Goal: Task Accomplishment & Management: Complete application form

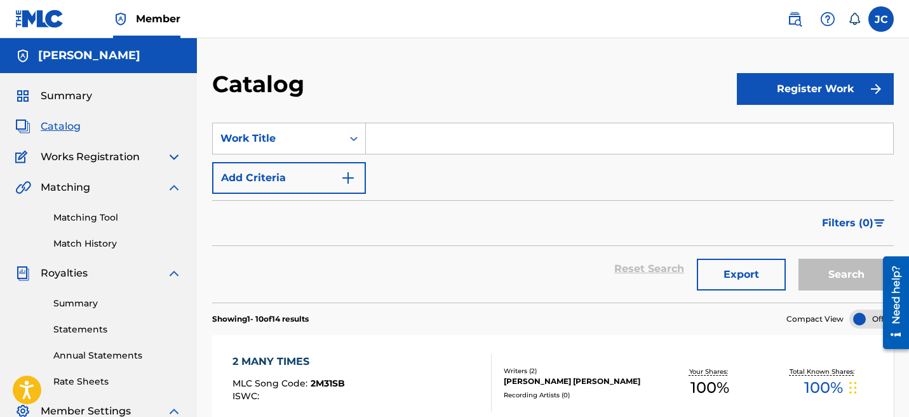
click at [776, 95] on button "Register Work" at bounding box center [815, 89] width 157 height 32
click at [765, 133] on link "Individual" at bounding box center [815, 130] width 157 height 30
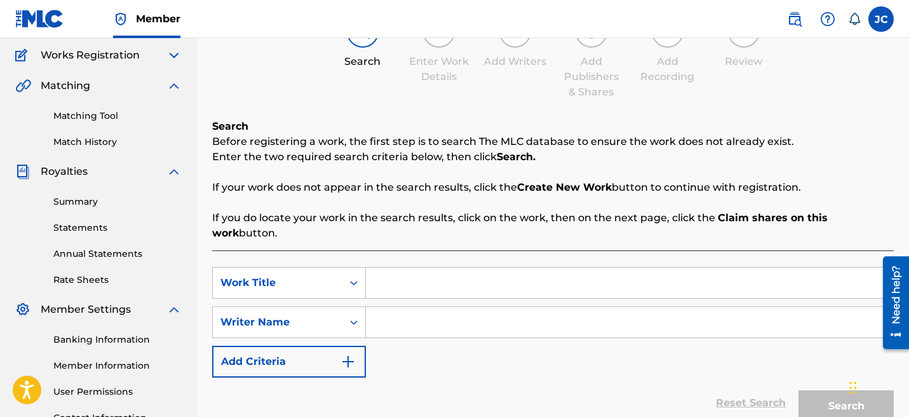
scroll to position [105, 0]
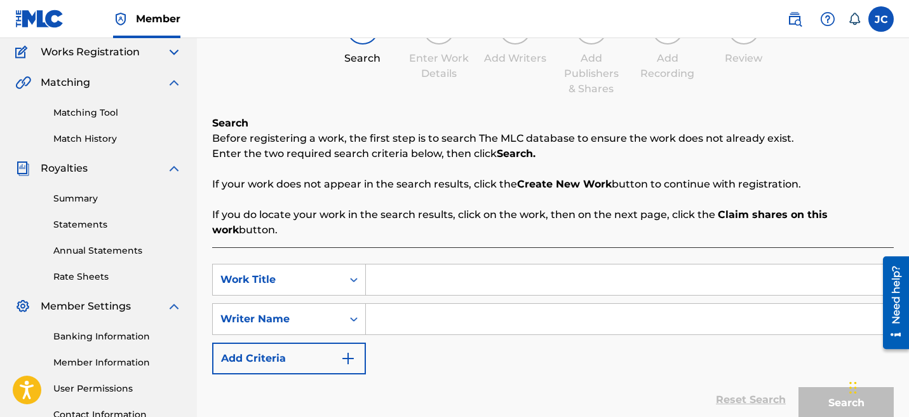
click at [404, 264] on input "Search Form" at bounding box center [629, 279] width 527 height 30
type input "no more favors"
click at [410, 306] on input "Search Form" at bounding box center [629, 319] width 527 height 30
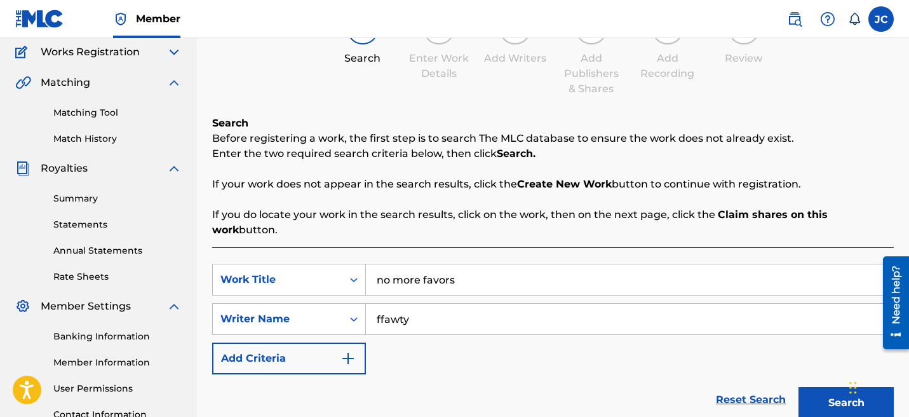
type input "ffawty"
click at [807, 387] on button "Search" at bounding box center [846, 403] width 95 height 32
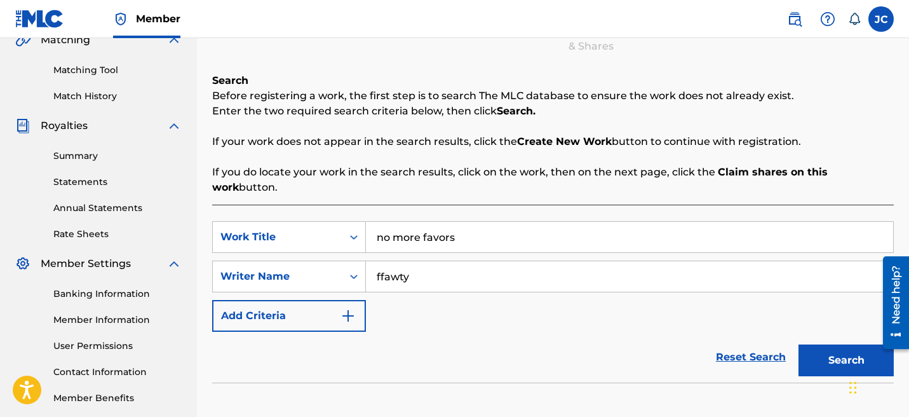
scroll to position [349, 0]
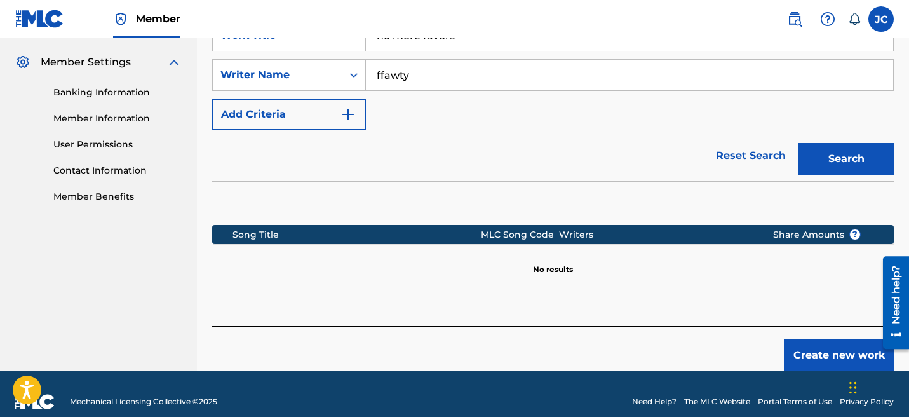
click at [812, 339] on button "Create new work" at bounding box center [839, 355] width 109 height 32
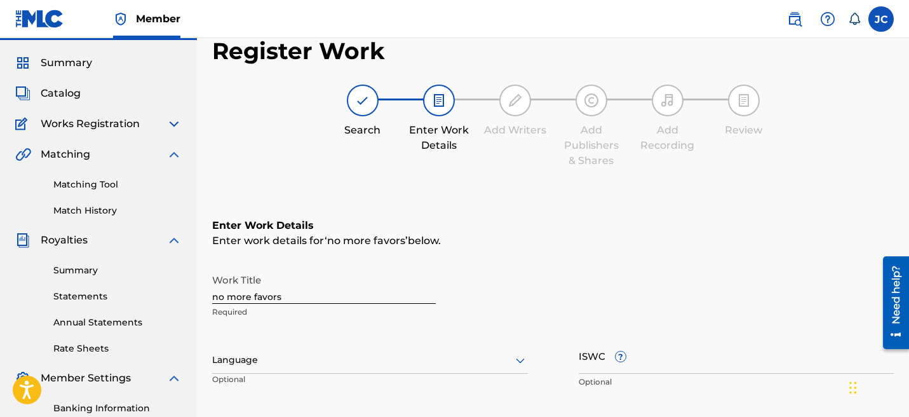
scroll to position [37, 0]
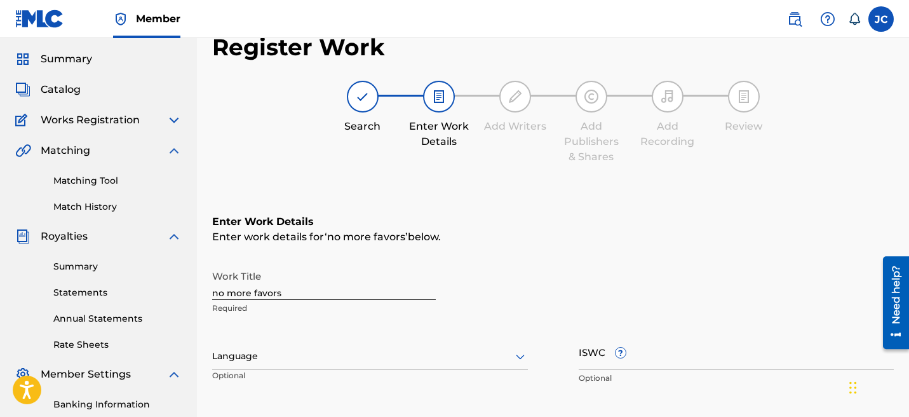
click at [273, 353] on div at bounding box center [370, 356] width 316 height 16
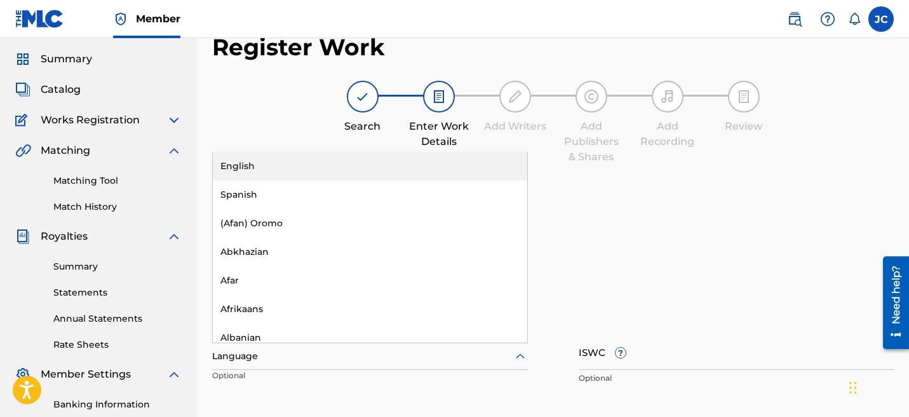
click at [260, 175] on div "English" at bounding box center [370, 166] width 314 height 29
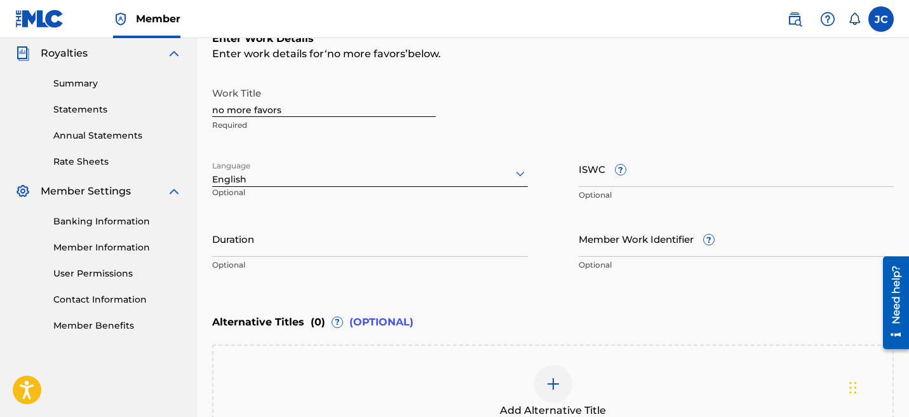
scroll to position [217, 0]
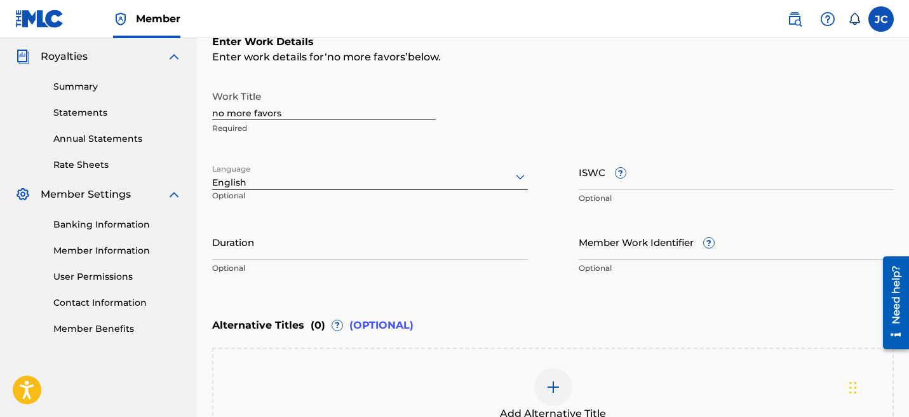
click at [306, 246] on input "Duration" at bounding box center [370, 242] width 316 height 36
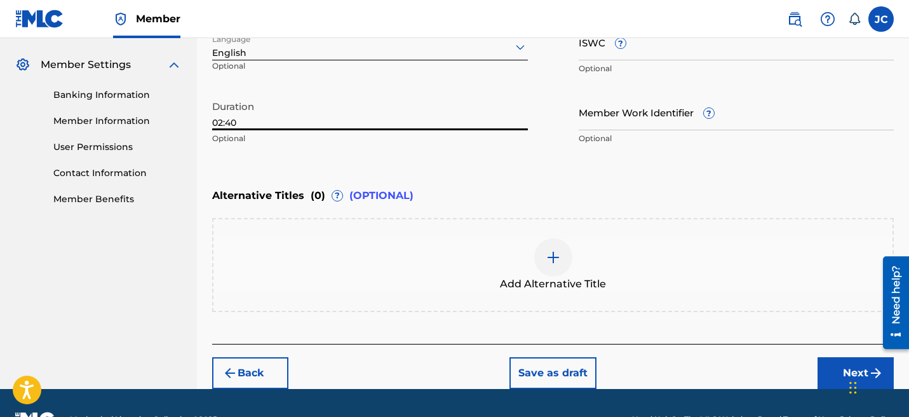
type input "02:40"
click at [825, 369] on button "Next" at bounding box center [856, 373] width 76 height 32
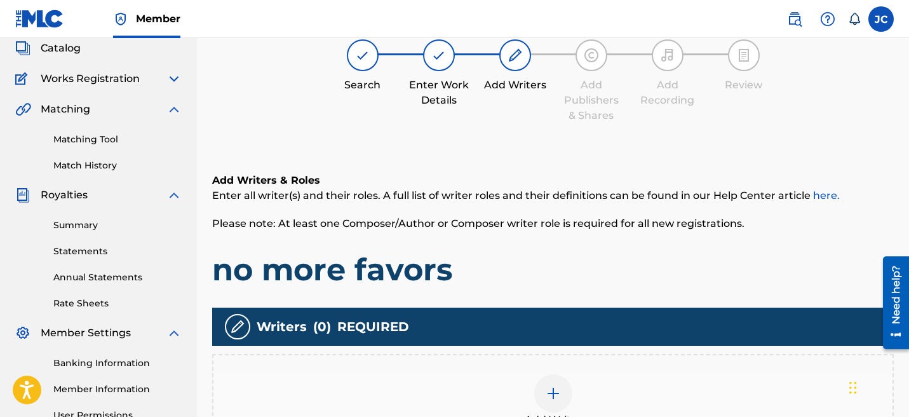
scroll to position [199, 0]
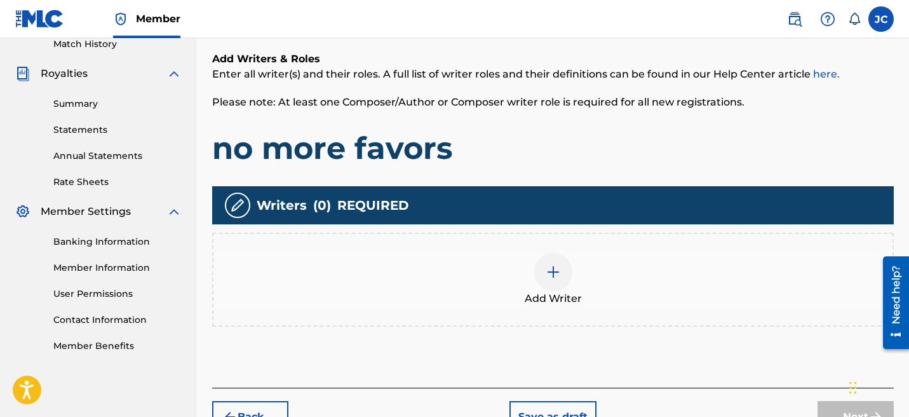
click at [554, 260] on div at bounding box center [553, 272] width 38 height 38
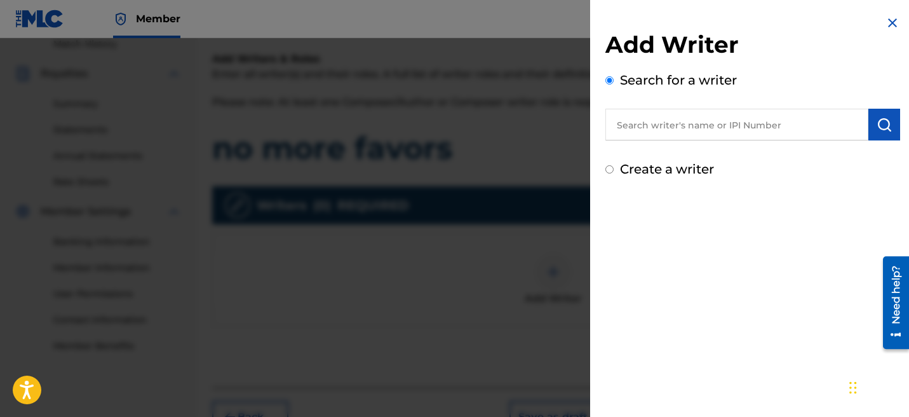
click at [693, 128] on input "text" at bounding box center [736, 125] width 263 height 32
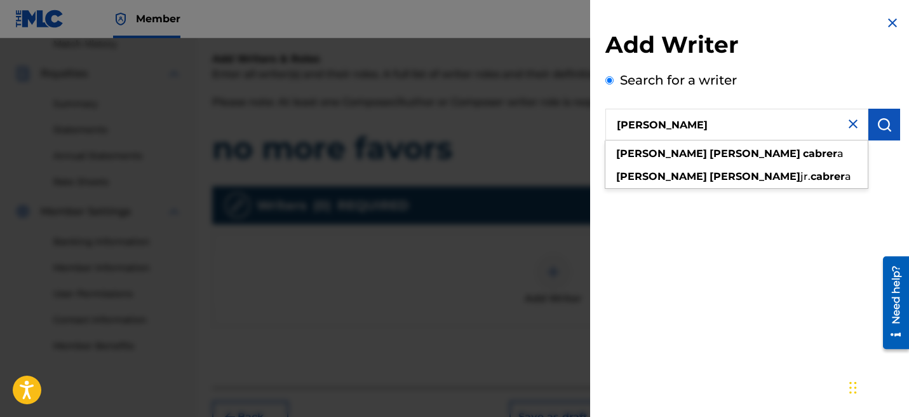
type input "[PERSON_NAME]"
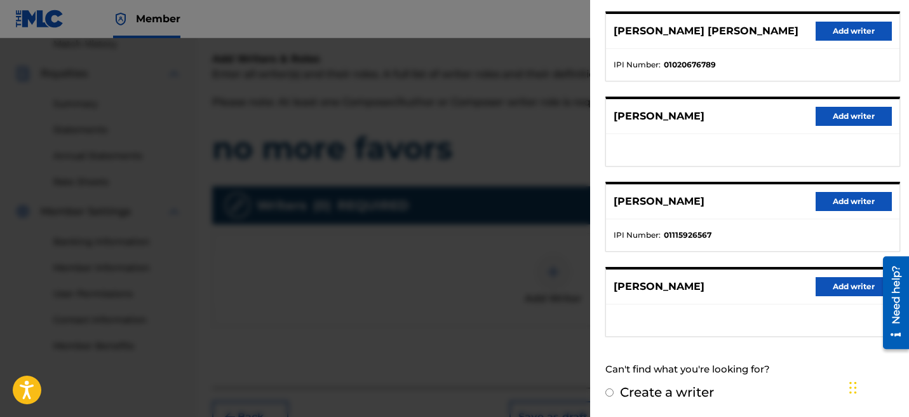
scroll to position [134, 0]
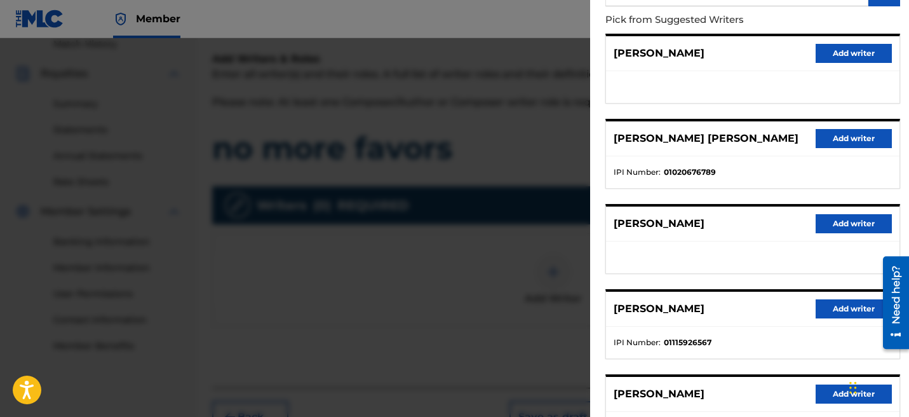
click at [840, 135] on button "Add writer" at bounding box center [854, 138] width 76 height 19
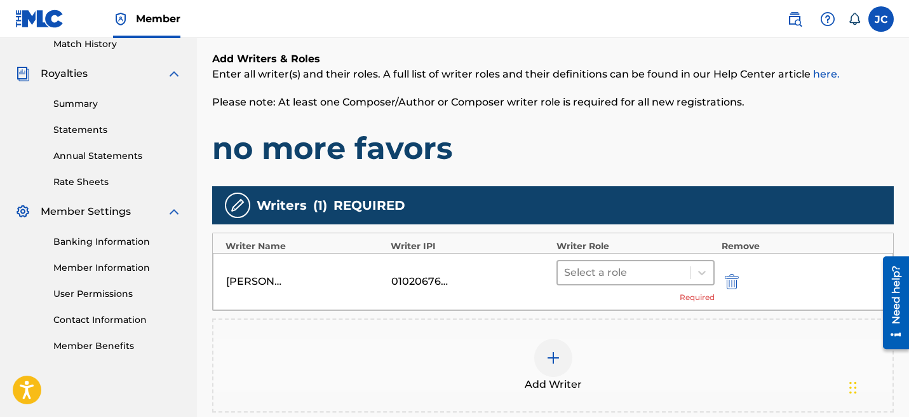
click at [623, 267] on div at bounding box center [624, 273] width 120 height 18
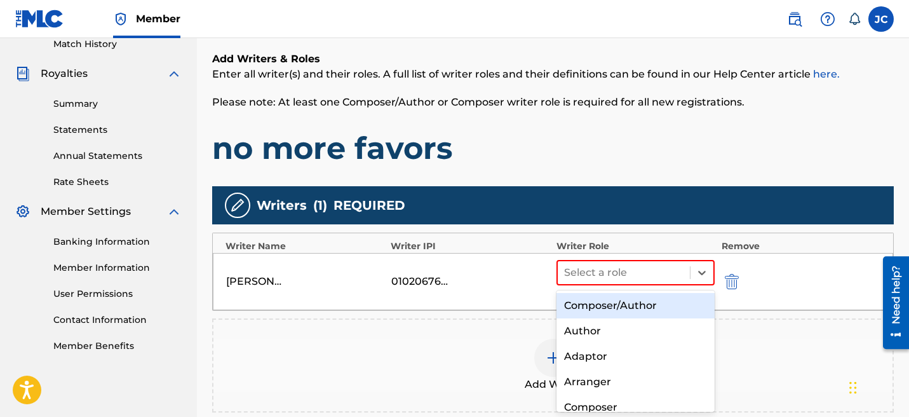
click at [628, 302] on div "Composer/Author" at bounding box center [635, 305] width 159 height 25
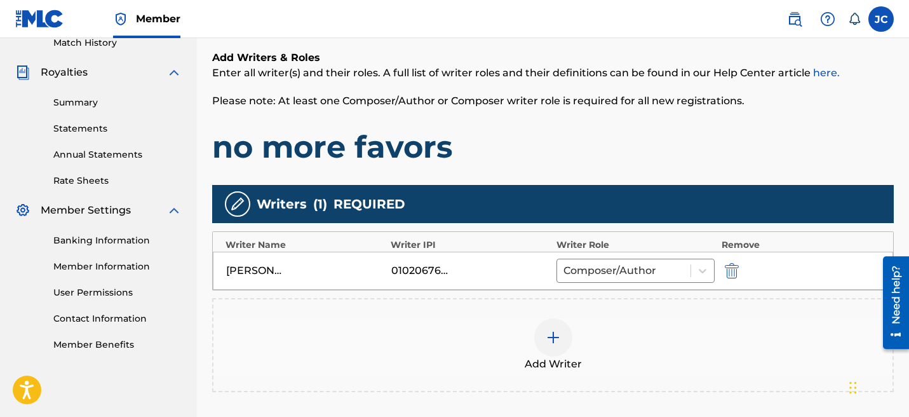
scroll to position [202, 0]
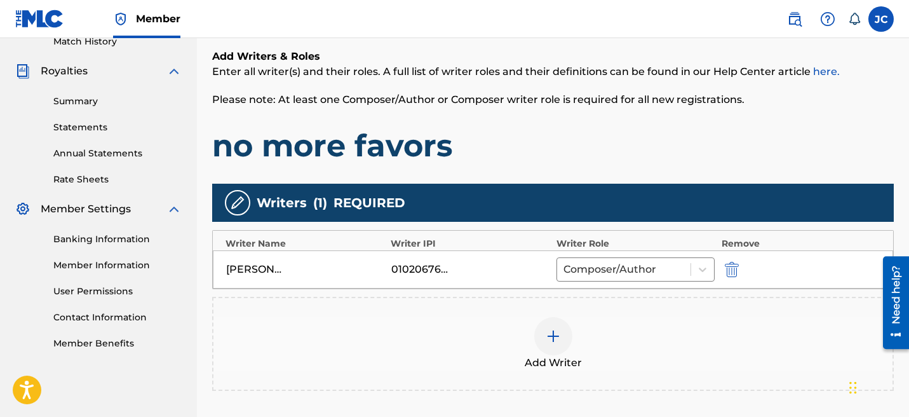
click at [555, 339] on img at bounding box center [553, 335] width 15 height 15
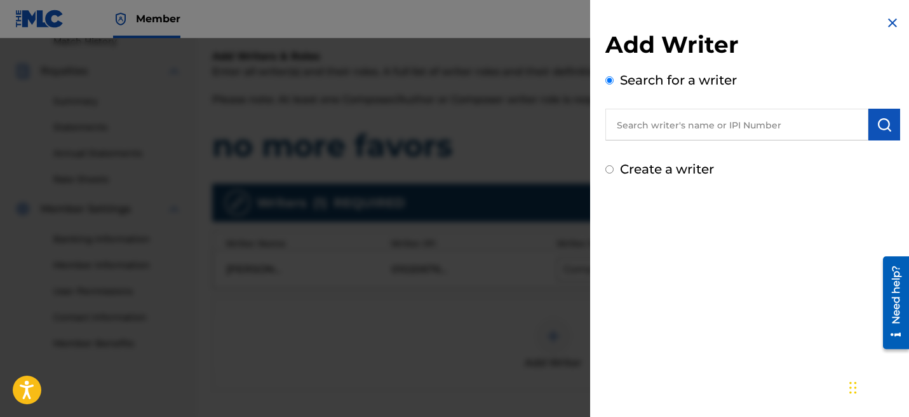
click at [692, 163] on label "Create a writer" at bounding box center [667, 168] width 94 height 15
radio input "true"
click at [614, 165] on input "Create a writer" at bounding box center [609, 169] width 8 height 8
radio input "false"
radio input "true"
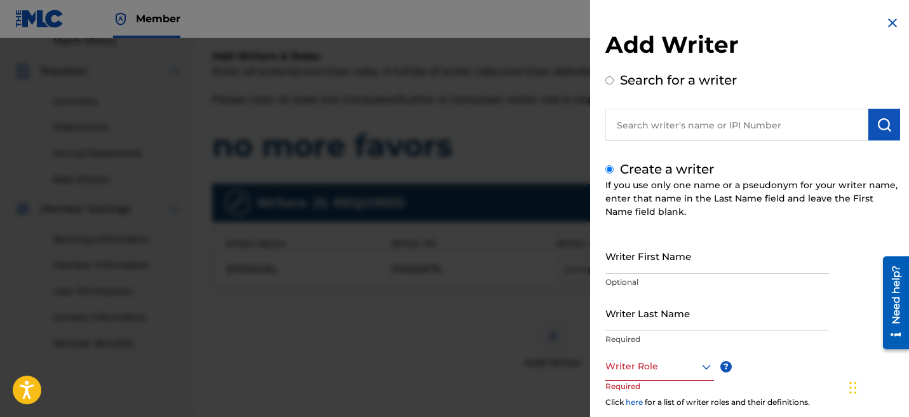
click at [733, 123] on input "text" at bounding box center [736, 125] width 263 height 32
radio input "true"
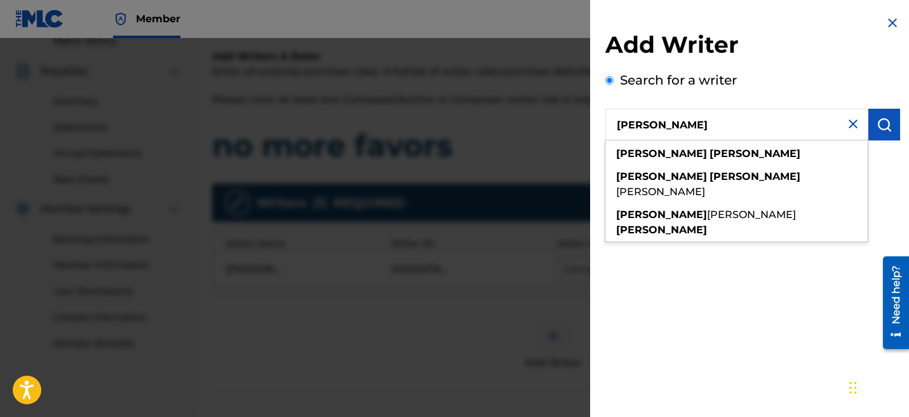
type input "[PERSON_NAME]"
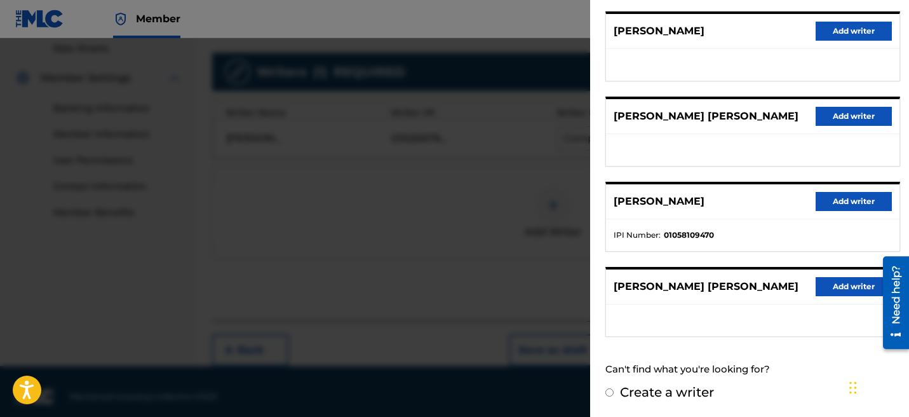
scroll to position [343, 0]
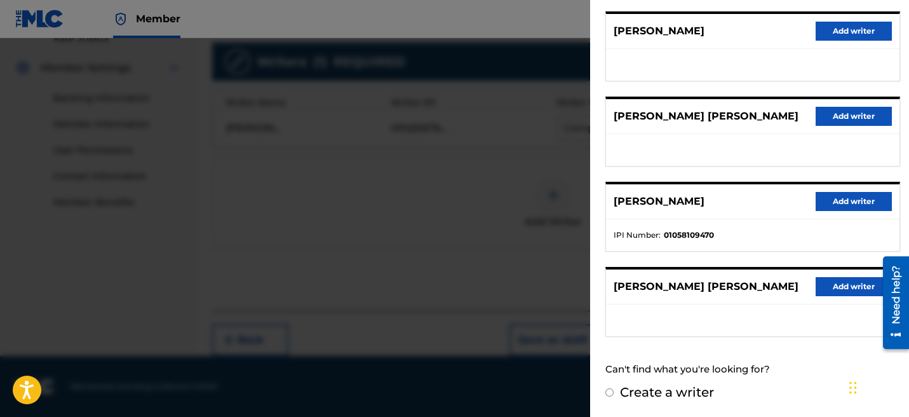
click at [826, 192] on button "Add writer" at bounding box center [854, 201] width 76 height 19
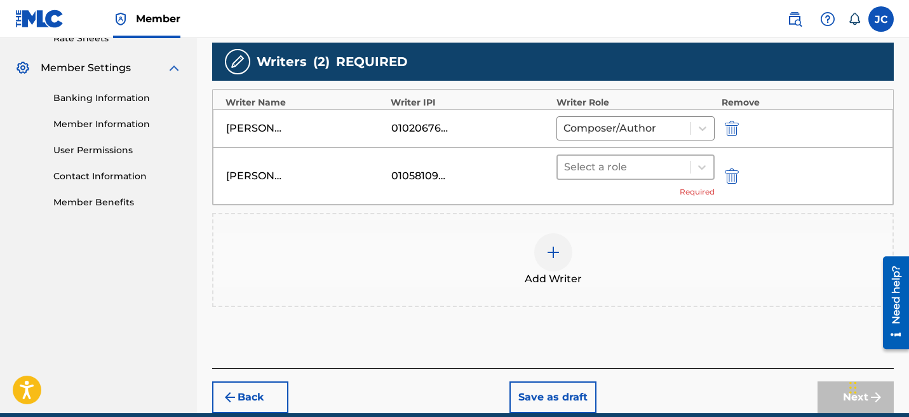
click at [587, 157] on div "Select a role" at bounding box center [624, 167] width 133 height 23
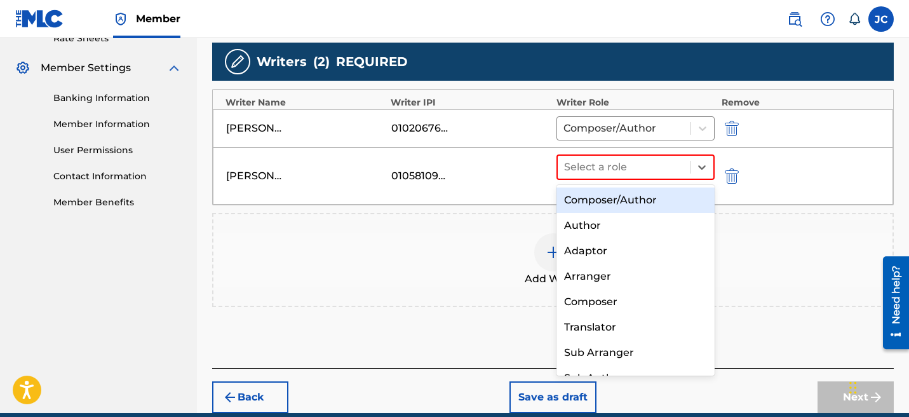
click at [597, 191] on div "Composer/Author" at bounding box center [635, 199] width 159 height 25
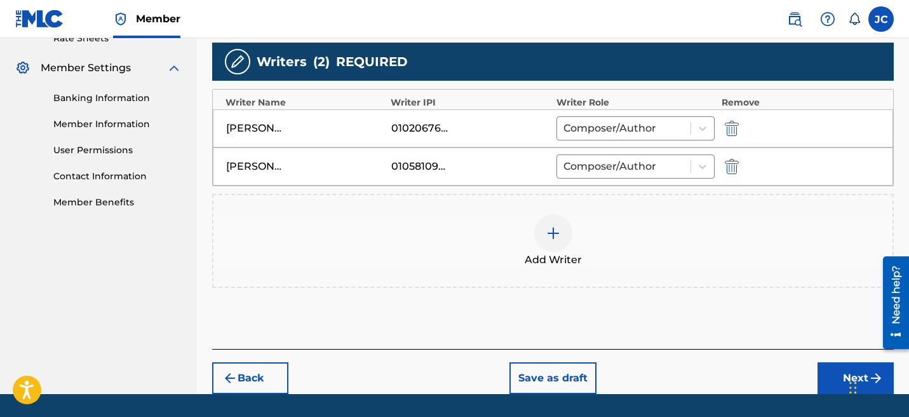
click at [551, 237] on img at bounding box center [553, 233] width 15 height 15
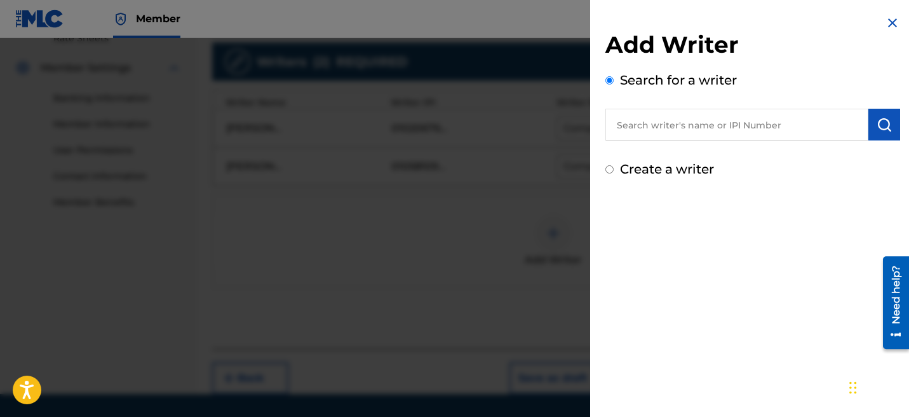
click at [675, 168] on label "Create a writer" at bounding box center [667, 168] width 94 height 15
radio input "true"
click at [614, 168] on input "Create a writer" at bounding box center [609, 169] width 8 height 8
radio input "false"
radio input "true"
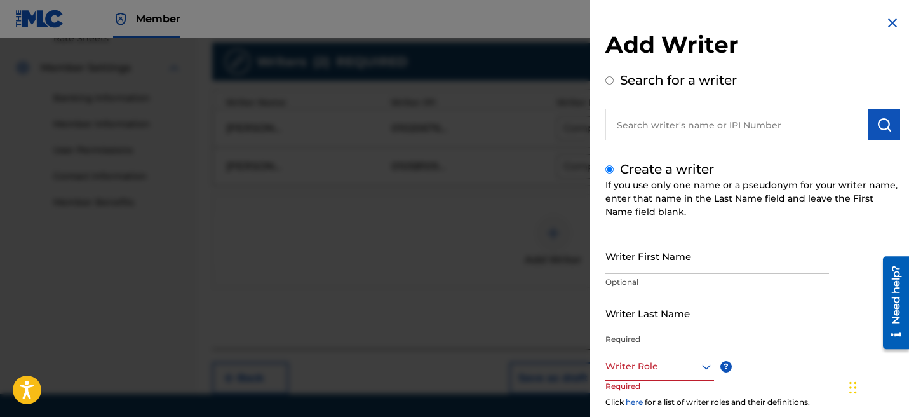
click at [658, 317] on input "Writer Last Name" at bounding box center [717, 313] width 224 height 36
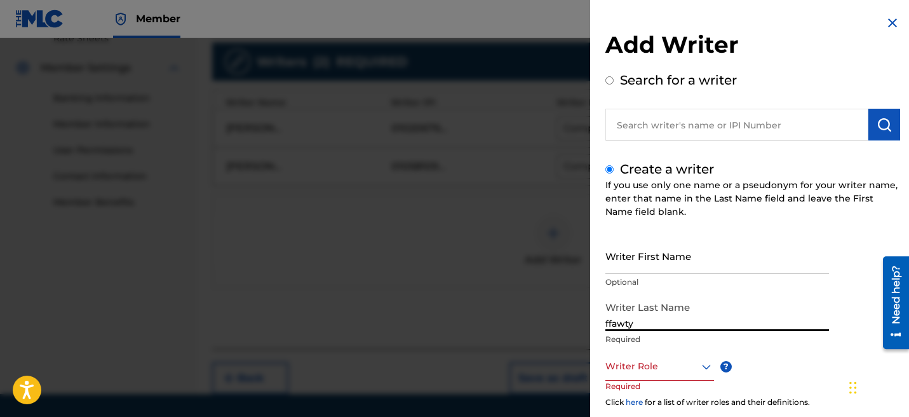
type input "ffawty"
click at [650, 358] on div at bounding box center [659, 366] width 109 height 16
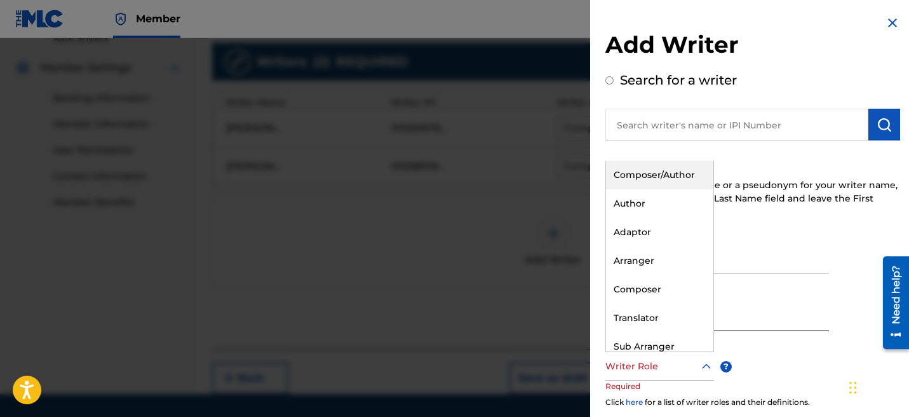
click at [674, 180] on div "Composer/Author" at bounding box center [659, 175] width 107 height 29
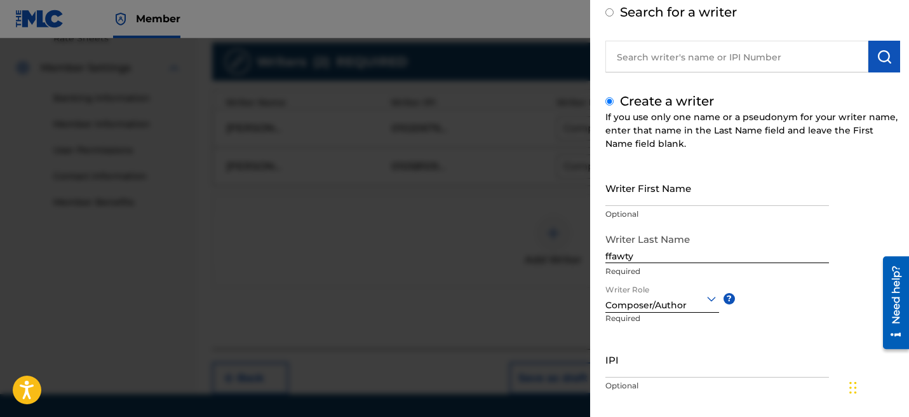
scroll to position [135, 0]
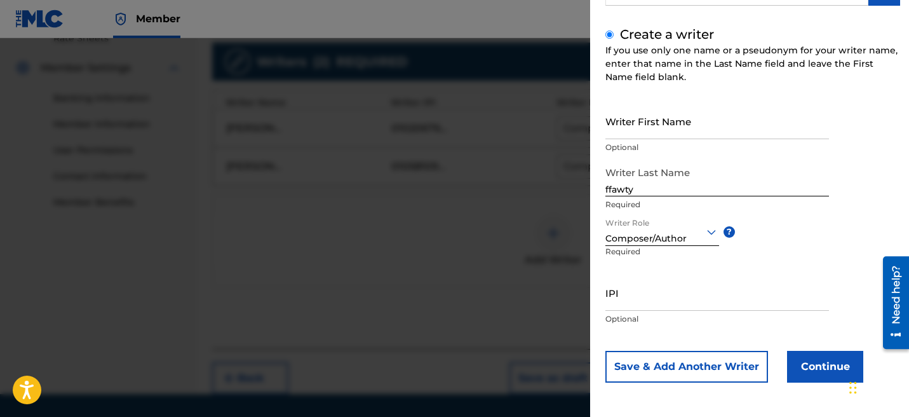
click at [819, 353] on button "Continue" at bounding box center [825, 367] width 76 height 32
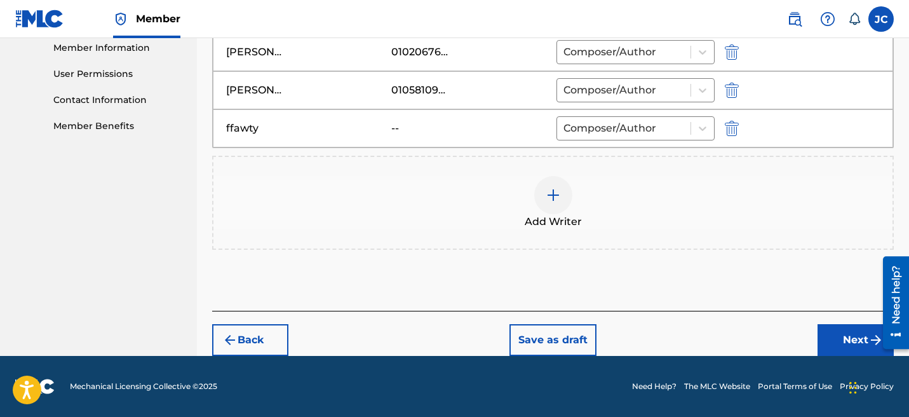
click at [841, 327] on button "Next" at bounding box center [856, 340] width 76 height 32
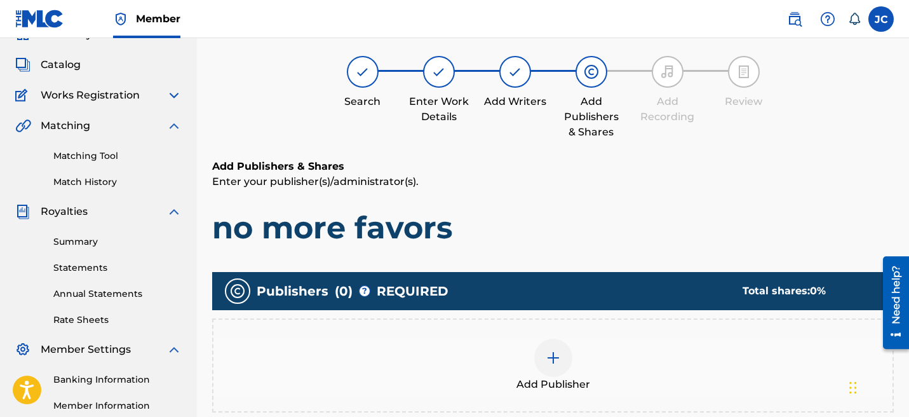
scroll to position [57, 0]
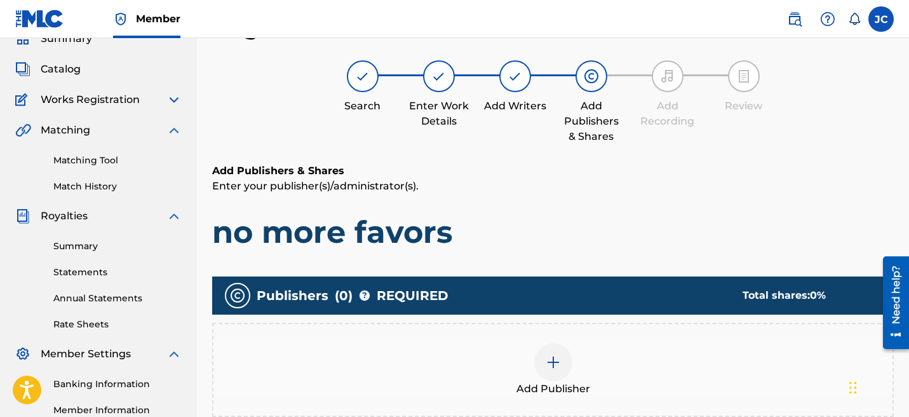
click at [553, 358] on img at bounding box center [553, 361] width 15 height 15
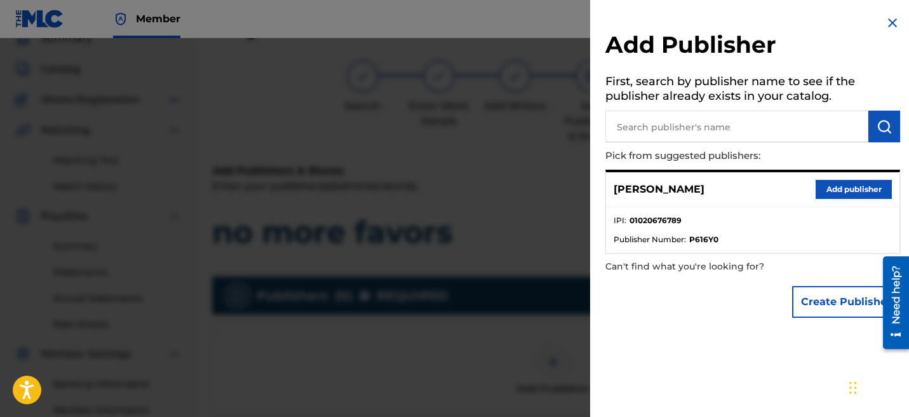
click at [839, 191] on button "Add publisher" at bounding box center [854, 189] width 76 height 19
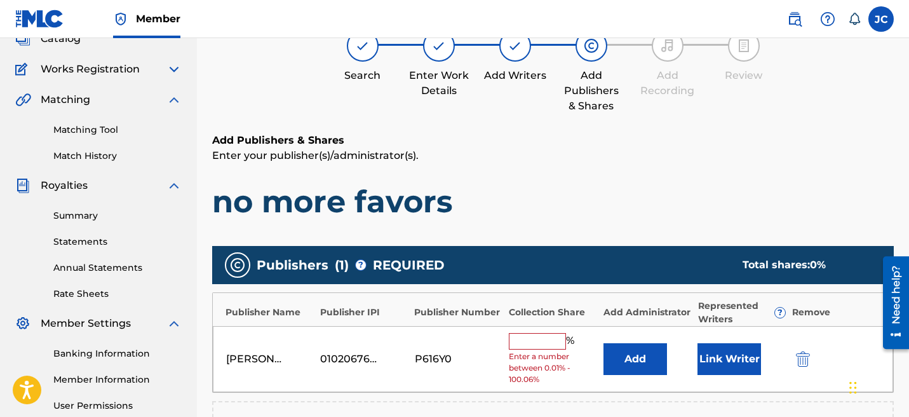
scroll to position [160, 0]
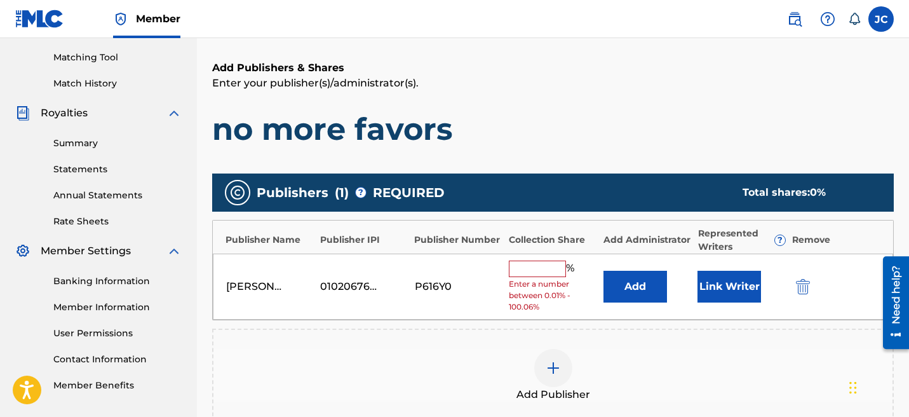
click at [538, 274] on input "text" at bounding box center [537, 268] width 57 height 17
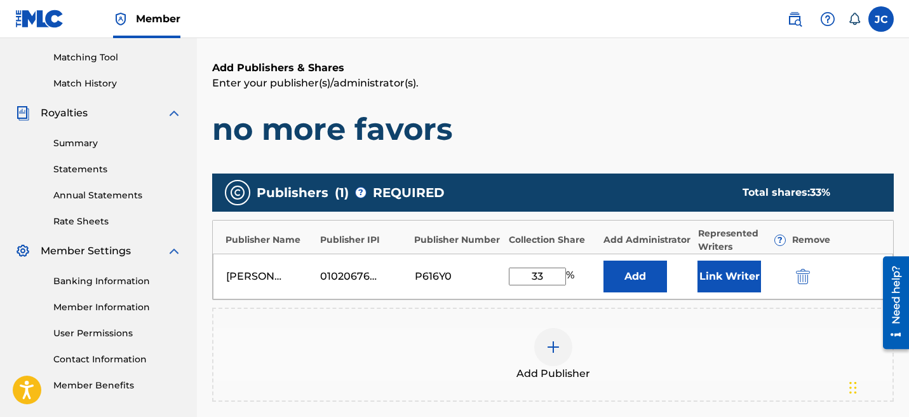
type input "33.3"
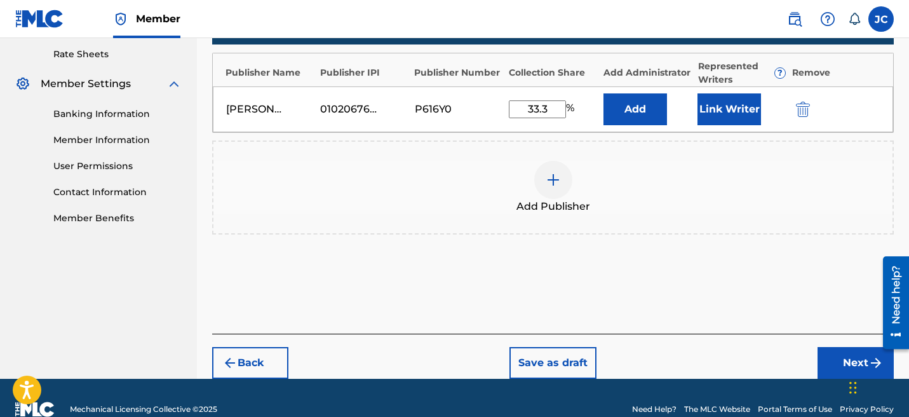
scroll to position [350, 0]
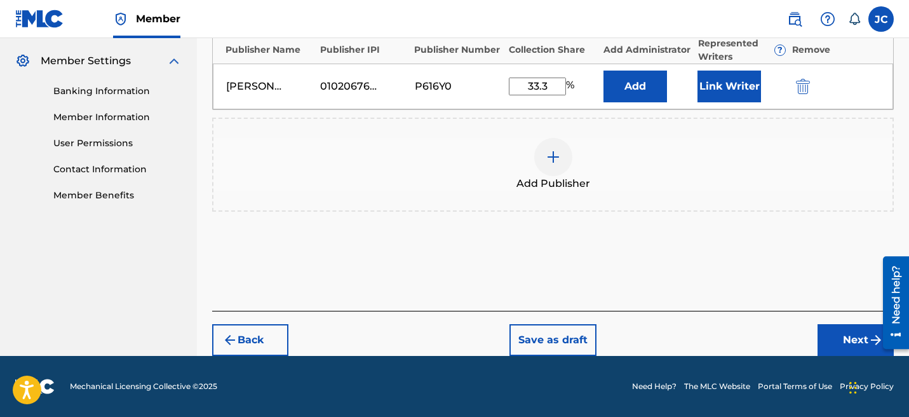
click at [828, 342] on button "Next" at bounding box center [856, 340] width 76 height 32
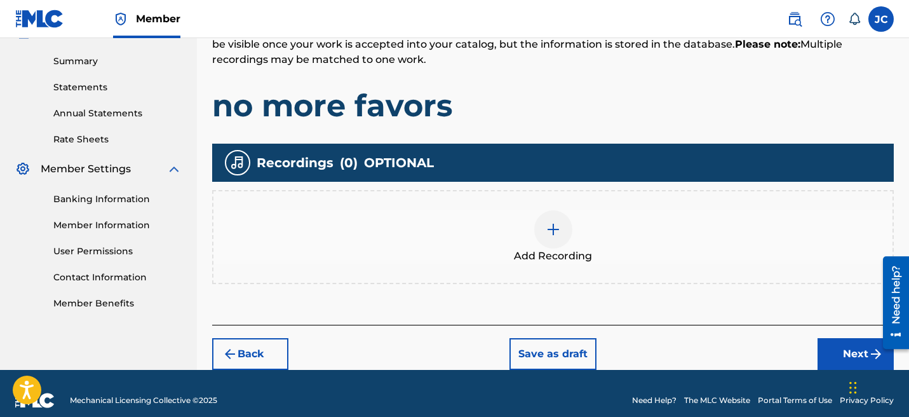
scroll to position [254, 0]
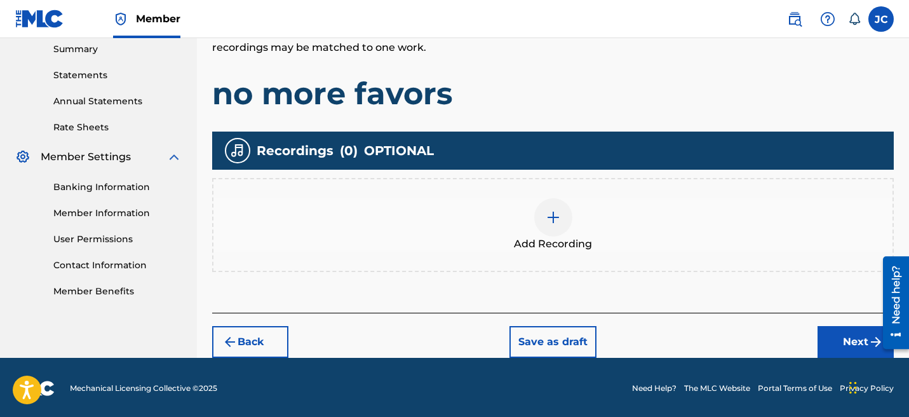
click at [229, 337] on img "submit" at bounding box center [229, 341] width 15 height 15
